Goal: Task Accomplishment & Management: Manage account settings

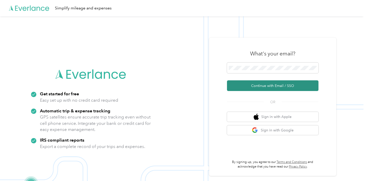
click at [276, 87] on button "Continue with Email / SSO" at bounding box center [273, 85] width 92 height 11
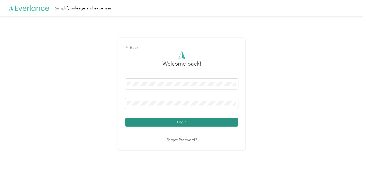
click at [178, 122] on button "Login" at bounding box center [181, 122] width 113 height 9
